Goal: Use online tool/utility

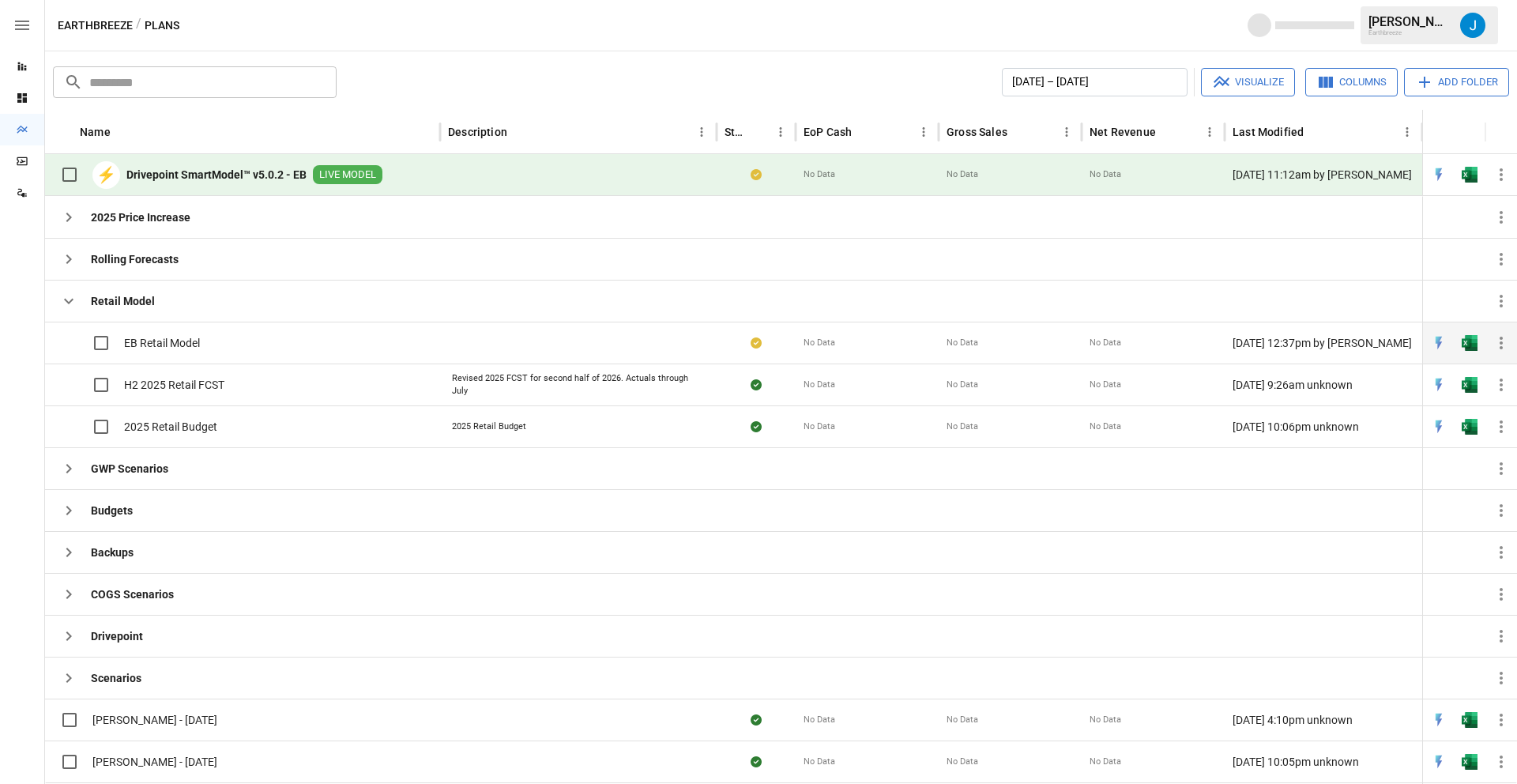
click at [214, 345] on div "EB Retail Model" at bounding box center [242, 342] width 395 height 42
click at [152, 346] on span "EB Retail Model" at bounding box center [162, 343] width 76 height 16
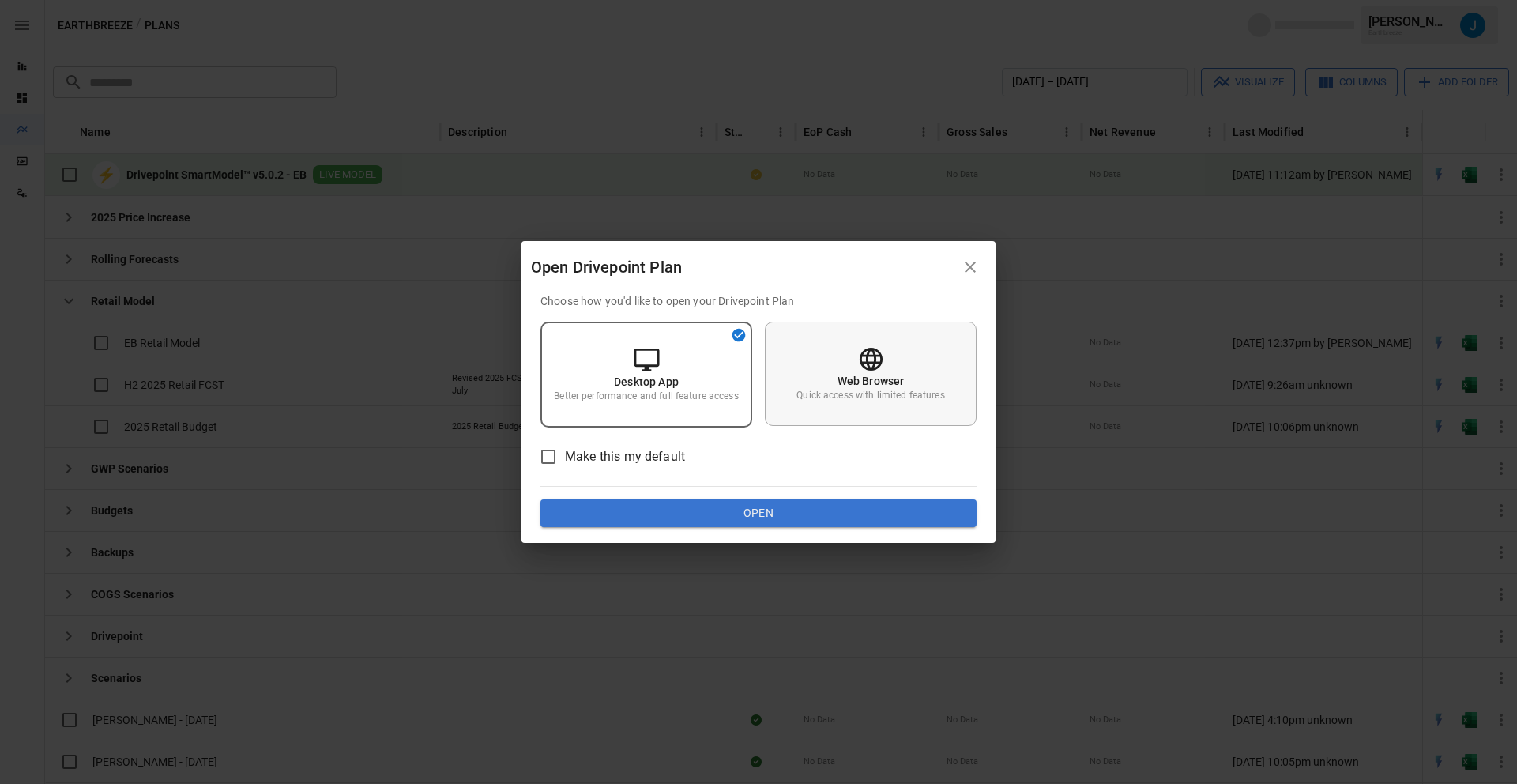
click at [863, 403] on div "Web Browser Quick access with limited features" at bounding box center [871, 373] width 212 height 104
drag, startPoint x: 812, startPoint y: 541, endPoint x: 826, endPoint y: 520, distance: 25.2
click at [817, 534] on div "Choose how you'd like to open your Drivepoint Plan Desktop App Better performan…" at bounding box center [758, 418] width 474 height 251
click at [826, 518] on button "Open" at bounding box center [758, 513] width 436 height 28
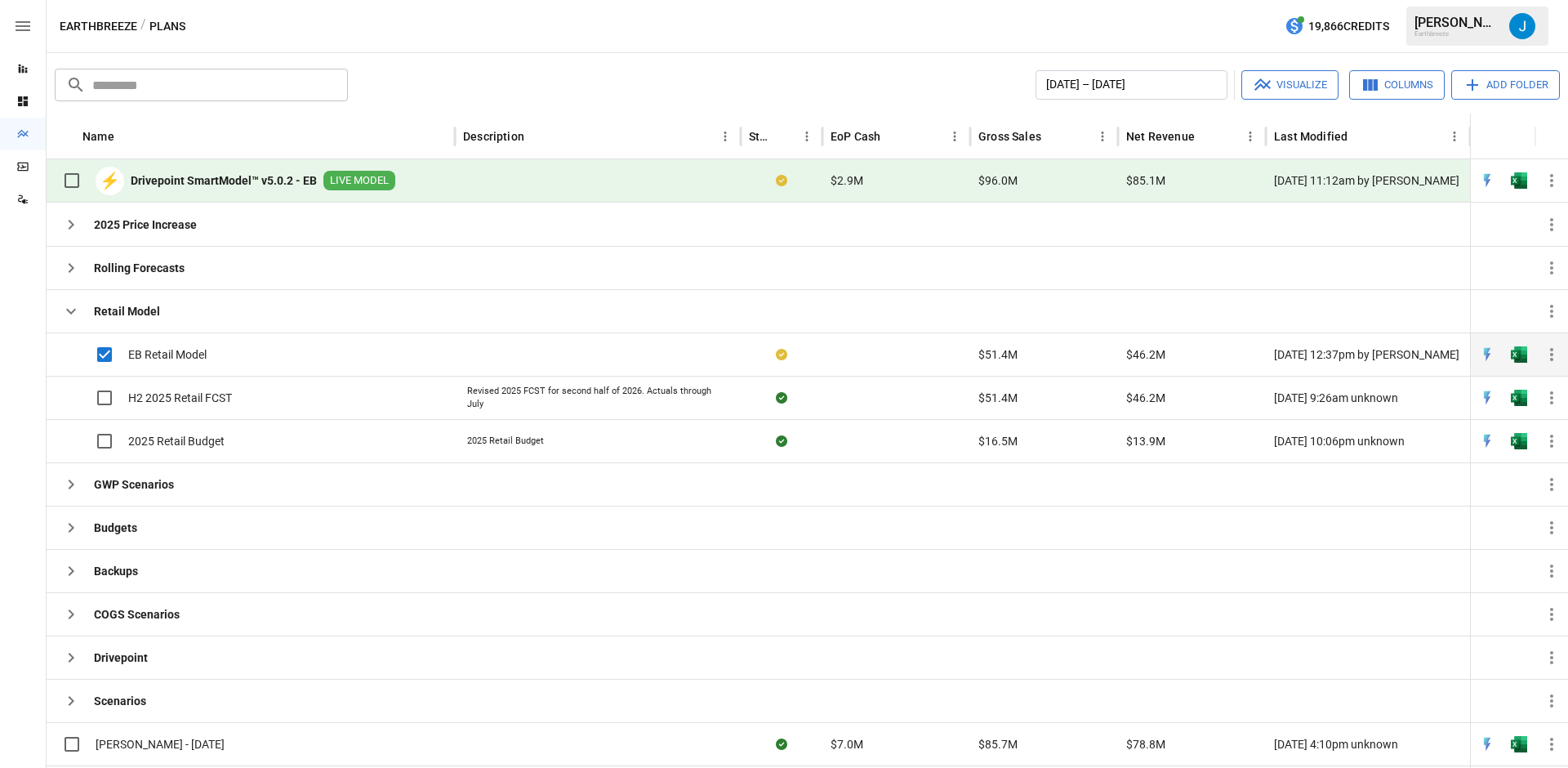
click at [181, 363] on div "EB Retail Model" at bounding box center [130, 354] width 151 height 34
click at [157, 354] on span "EB Retail Model" at bounding box center [168, 354] width 79 height 16
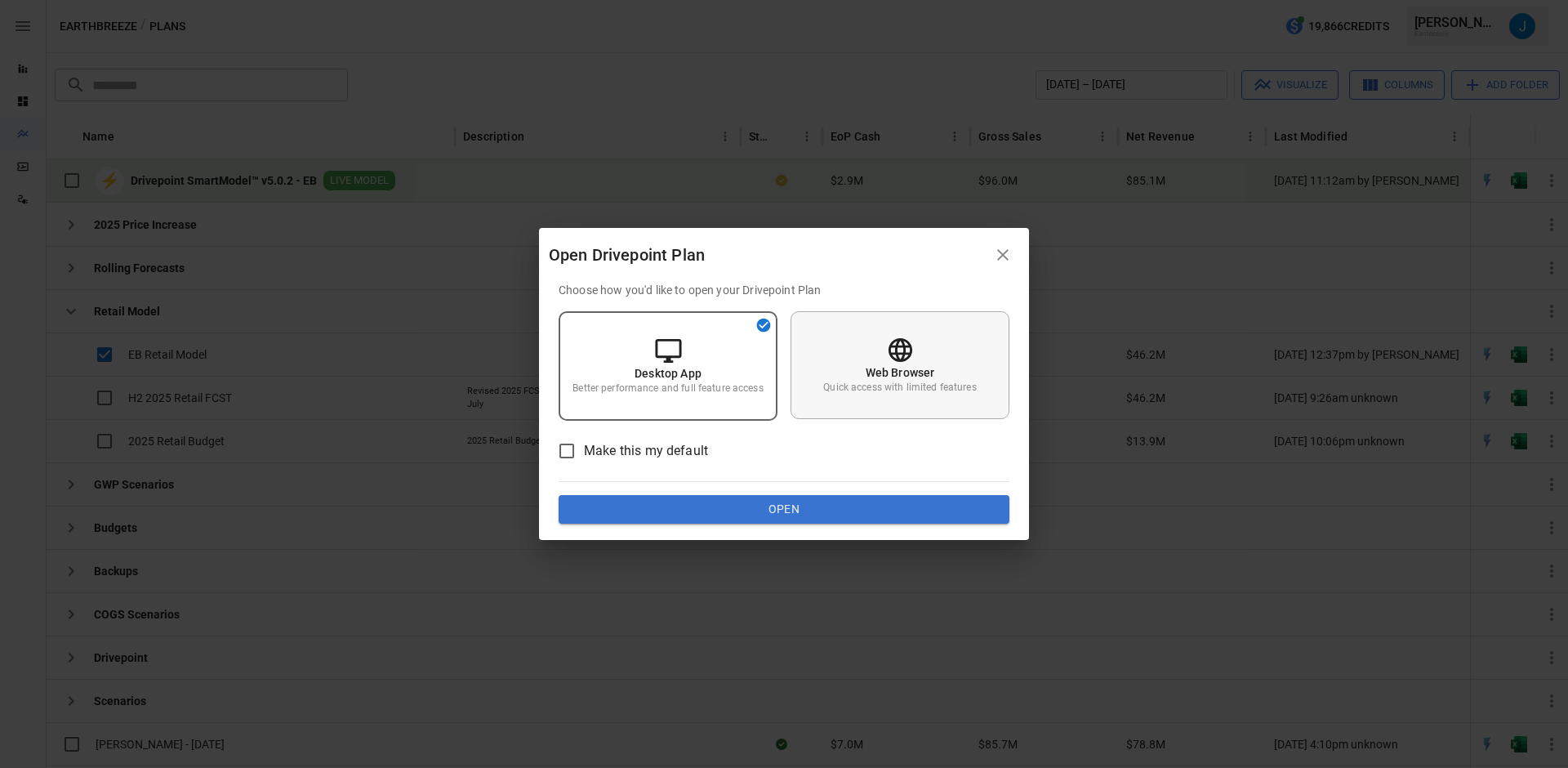
click at [879, 396] on div "Web Browser Quick access with limited features" at bounding box center [900, 366] width 219 height 108
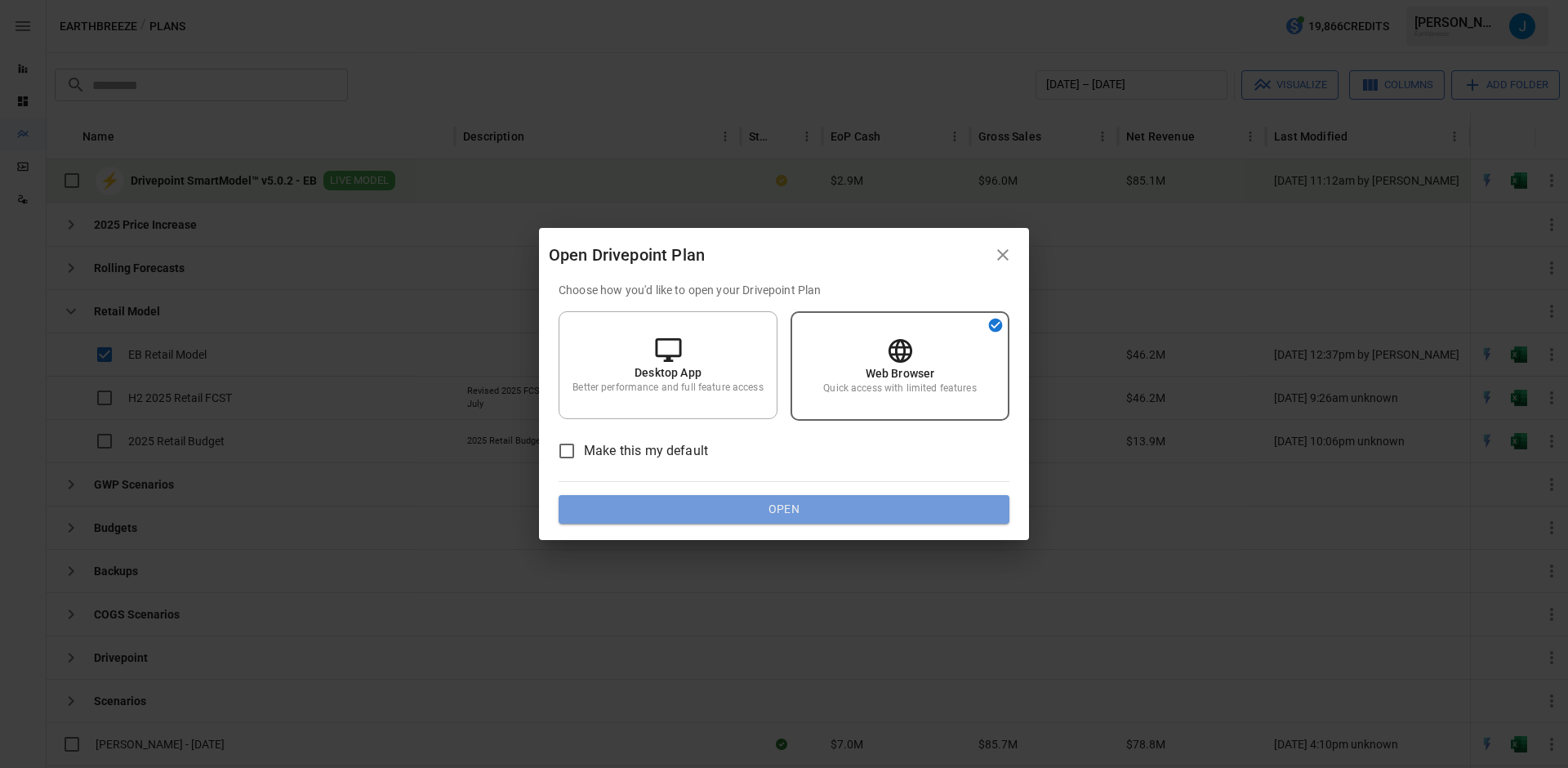
click at [969, 512] on button "Open" at bounding box center [784, 509] width 451 height 29
